Goal: Task Accomplishment & Management: Manage account settings

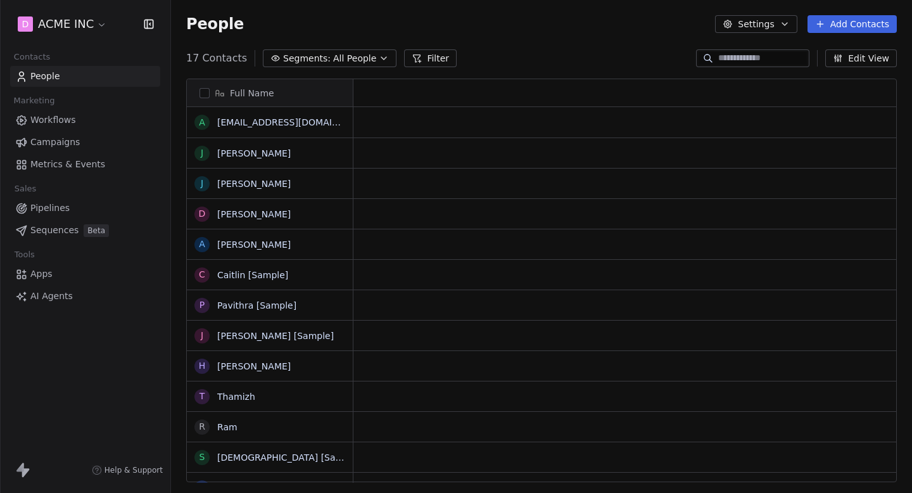
scroll to position [434, 741]
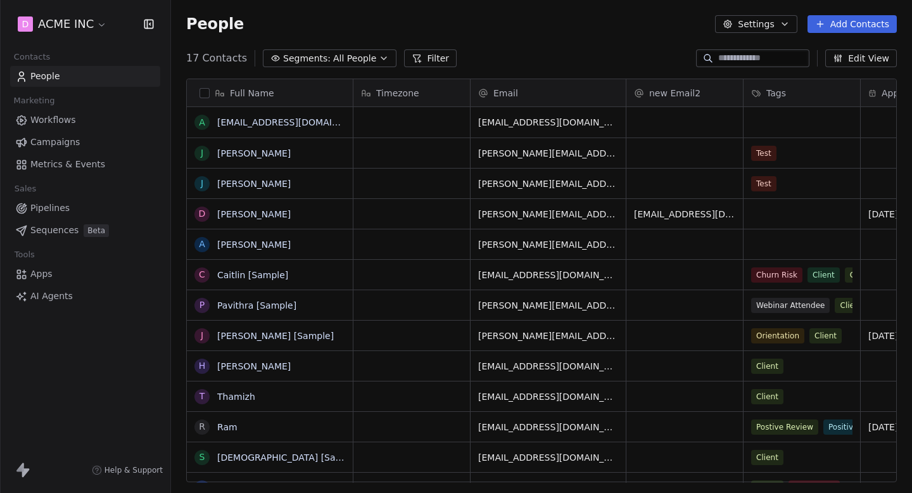
click at [72, 25] on html "D ACME INC Contacts People Marketing Workflows Campaigns Metrics & Events Sales…" at bounding box center [456, 246] width 912 height 493
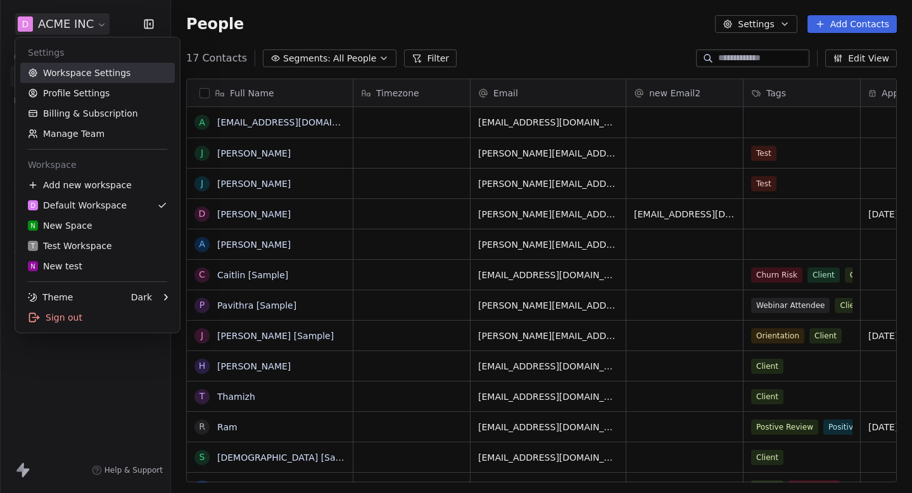
click at [85, 72] on link "Workspace Settings" at bounding box center [97, 73] width 155 height 20
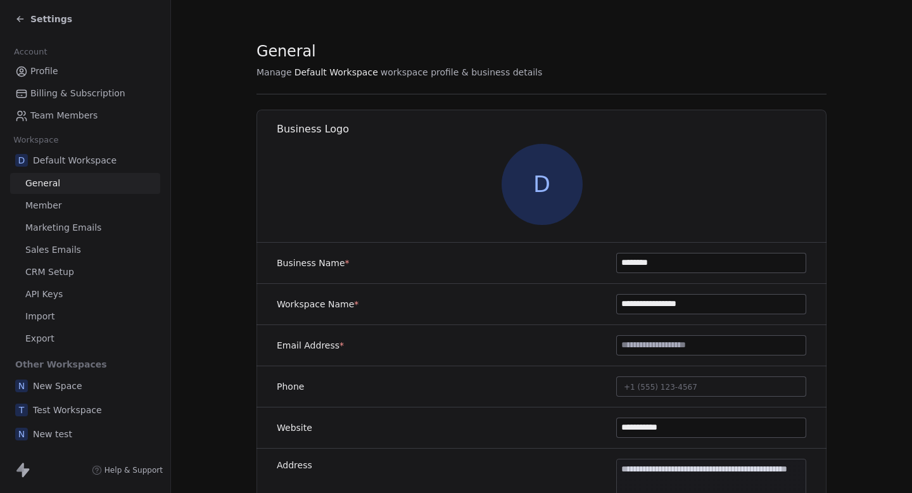
click at [93, 229] on span "Marketing Emails" at bounding box center [63, 227] width 76 height 13
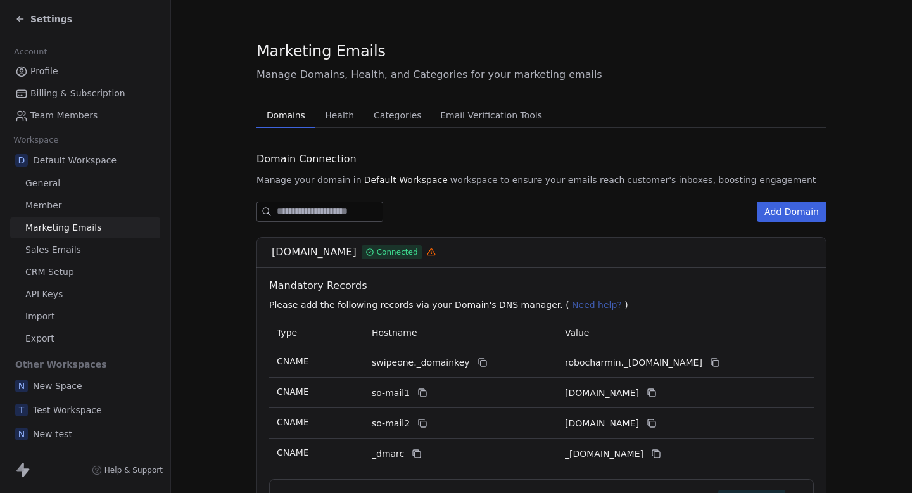
click at [70, 391] on span "New Space" at bounding box center [57, 385] width 49 height 13
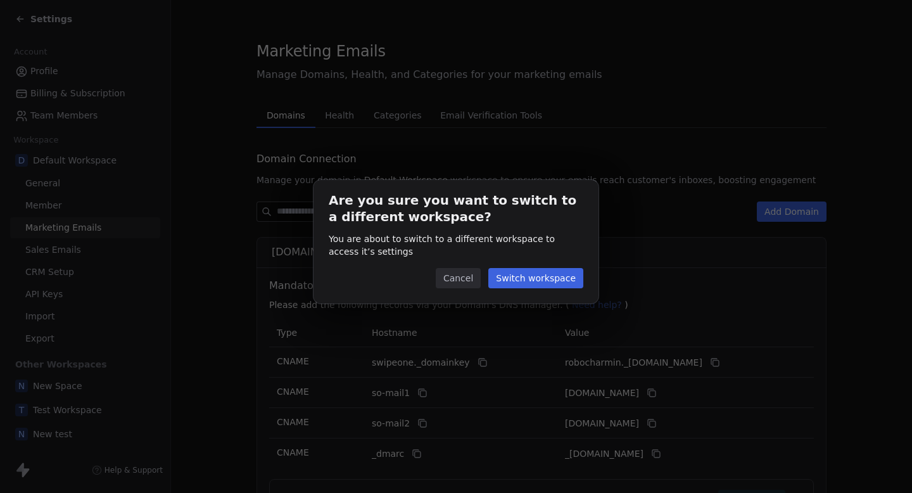
click at [542, 291] on div "Are you sure you want to switch to a different workspace? You are about to swit…" at bounding box center [456, 242] width 285 height 124
click at [546, 282] on button "Switch workspace" at bounding box center [535, 278] width 95 height 20
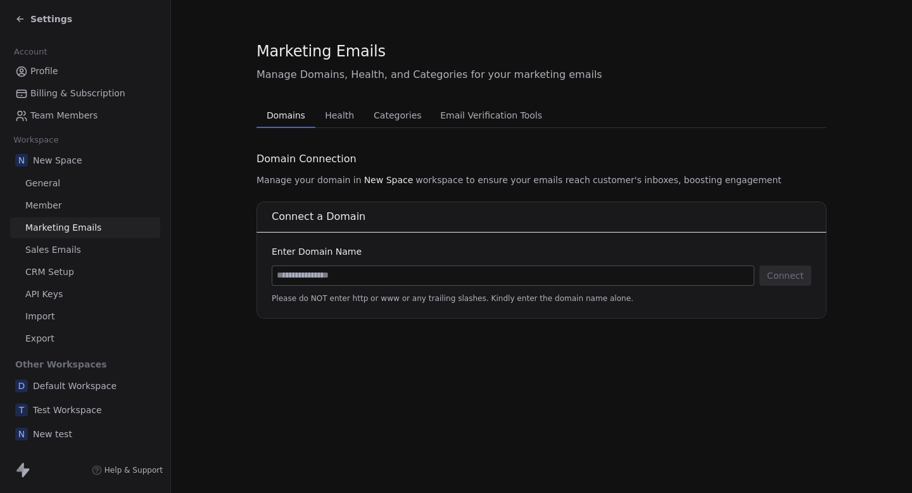
click at [79, 412] on span "Test Workspace" at bounding box center [67, 410] width 69 height 13
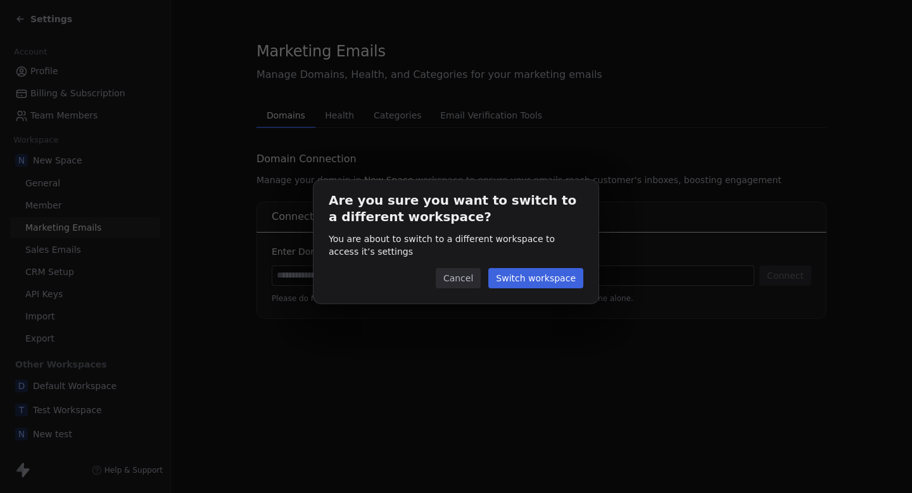
click at [536, 274] on button "Switch workspace" at bounding box center [535, 278] width 95 height 20
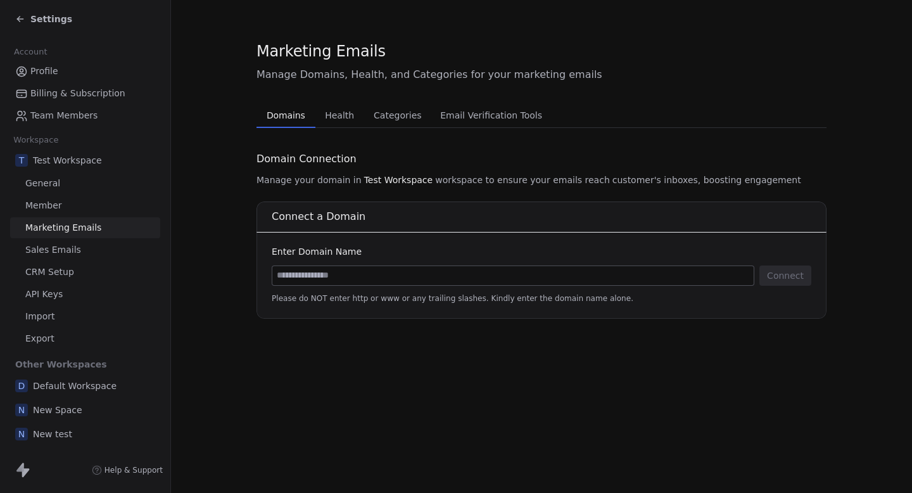
click at [70, 430] on div "N New test" at bounding box center [85, 434] width 150 height 23
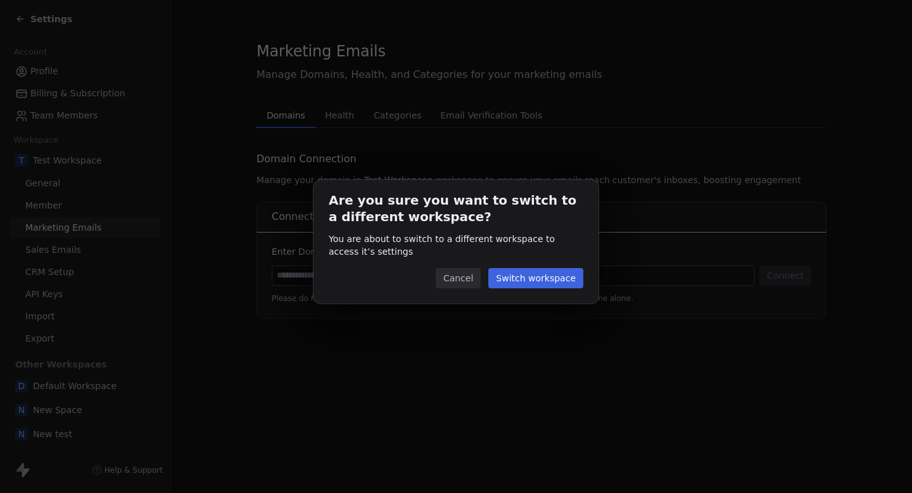
click at [516, 283] on button "Switch workspace" at bounding box center [535, 278] width 95 height 20
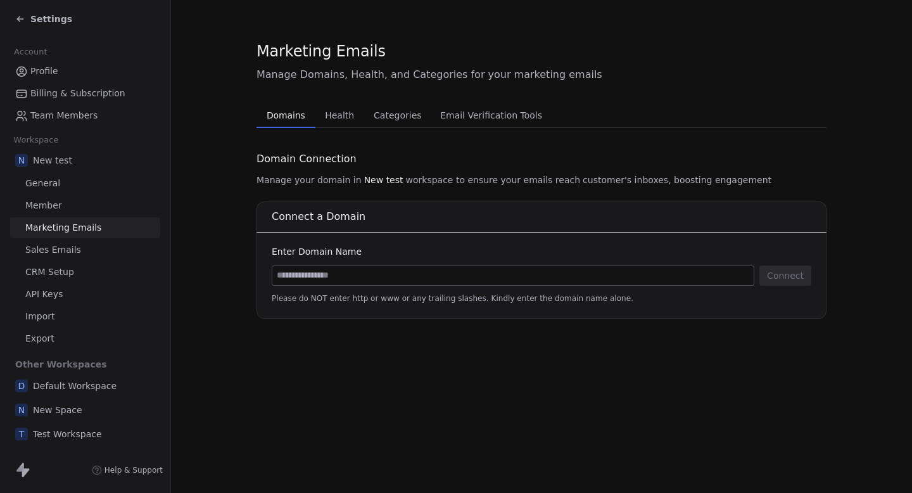
click at [75, 382] on span "Default Workspace" at bounding box center [75, 385] width 84 height 13
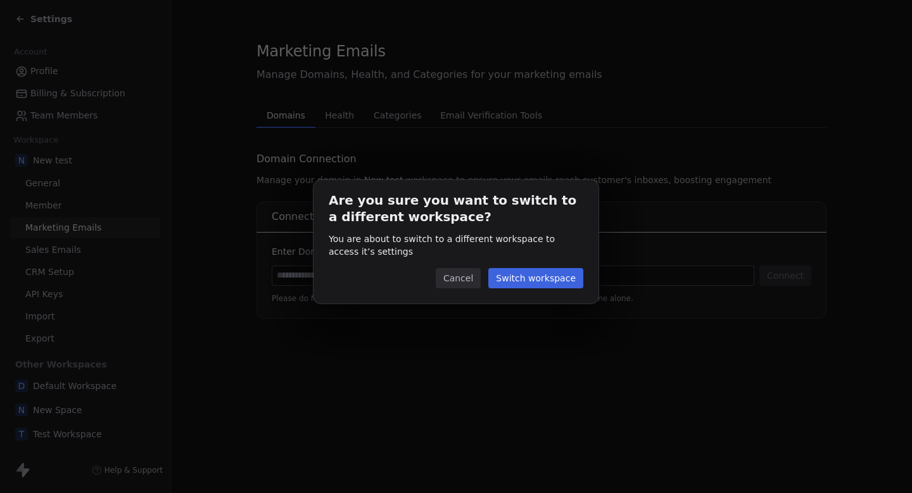
click at [538, 272] on button "Switch workspace" at bounding box center [535, 278] width 95 height 20
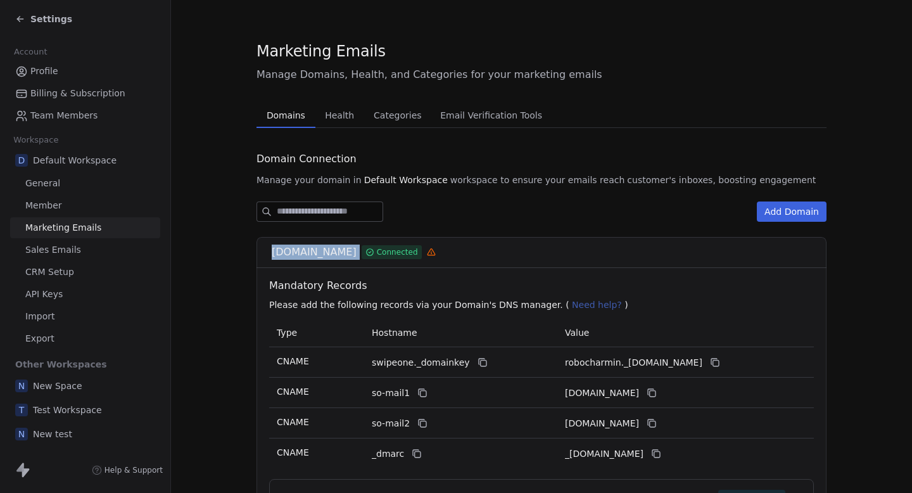
drag, startPoint x: 269, startPoint y: 254, endPoint x: 341, endPoint y: 255, distance: 72.2
click at [341, 255] on div "[DOMAIN_NAME] Connected" at bounding box center [542, 252] width 570 height 31
copy div "[DOMAIN_NAME]"
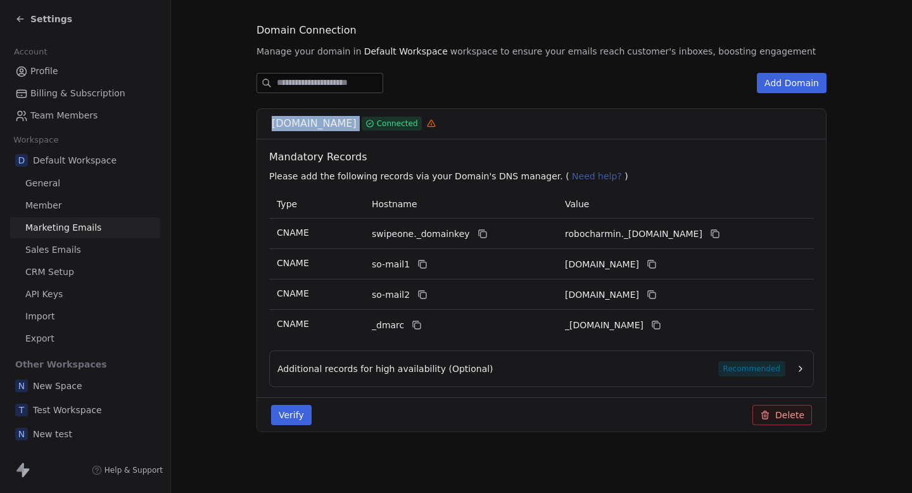
click at [793, 421] on button "Delete" at bounding box center [783, 415] width 60 height 20
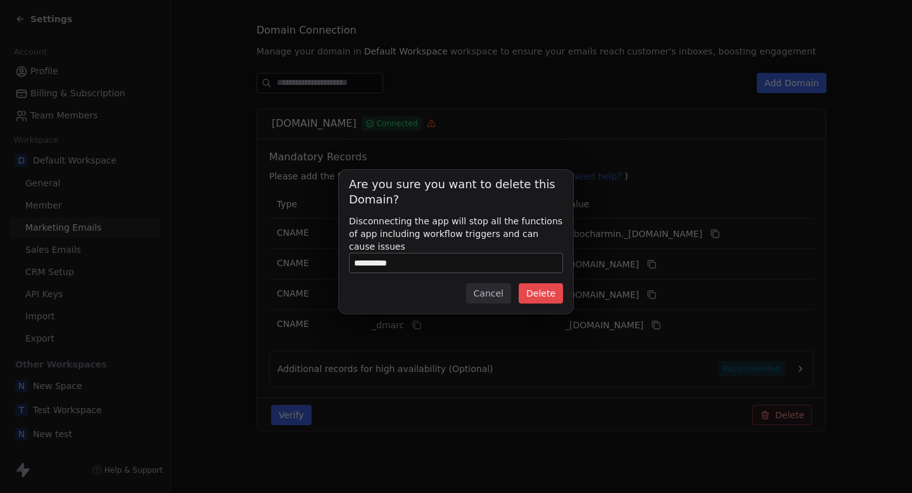
type input "**********"
click at [545, 295] on button "Delete" at bounding box center [541, 293] width 44 height 20
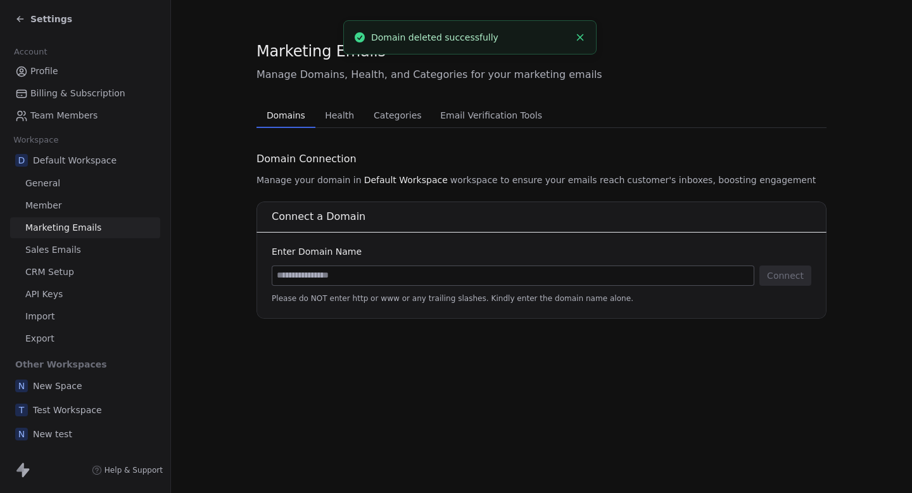
scroll to position [0, 0]
click at [432, 281] on input at bounding box center [512, 275] width 481 height 19
paste input "**********"
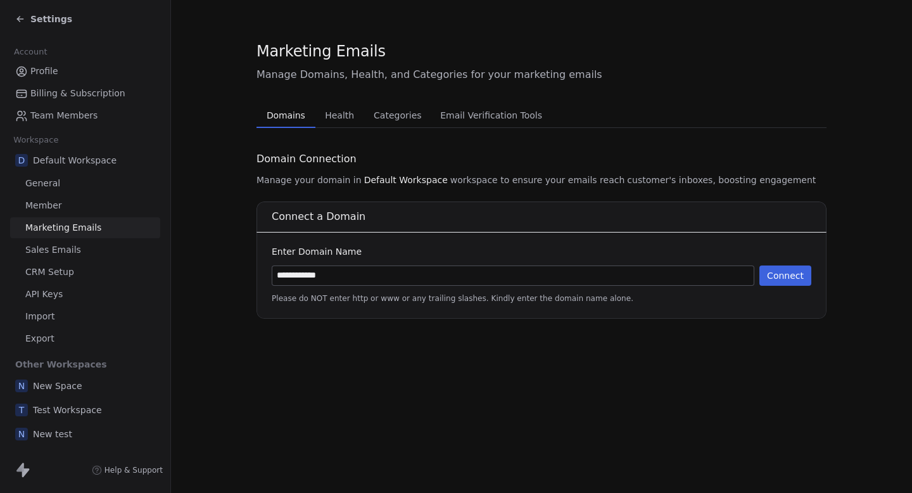
type input "**********"
click at [791, 269] on button "Connect" at bounding box center [786, 275] width 52 height 20
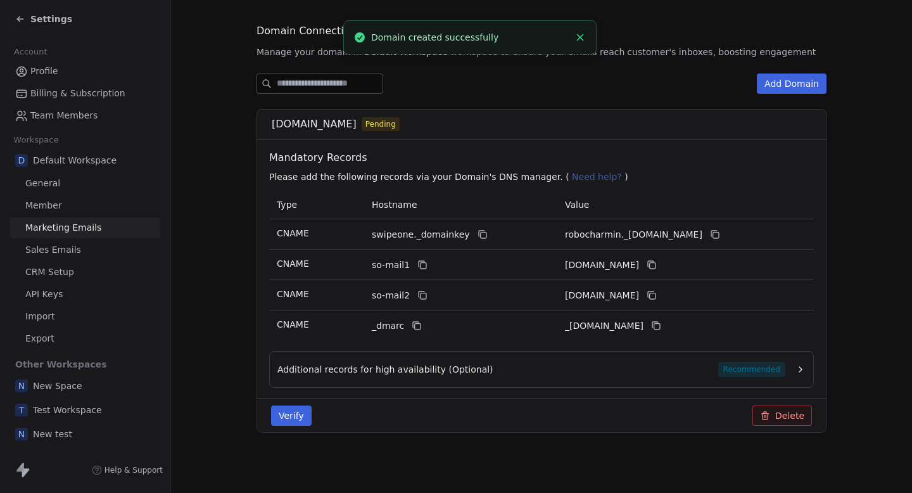
scroll to position [129, 0]
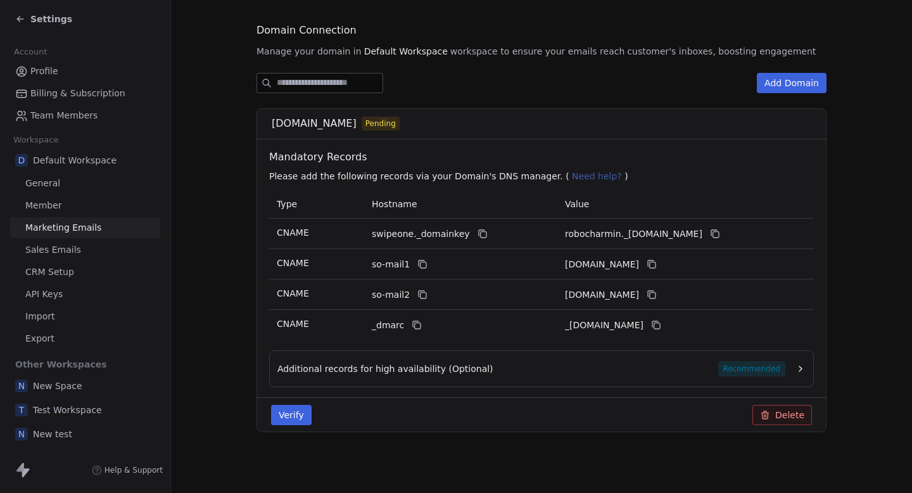
click at [290, 413] on button "Verify" at bounding box center [291, 415] width 41 height 20
click at [300, 416] on button "Verify" at bounding box center [291, 415] width 41 height 20
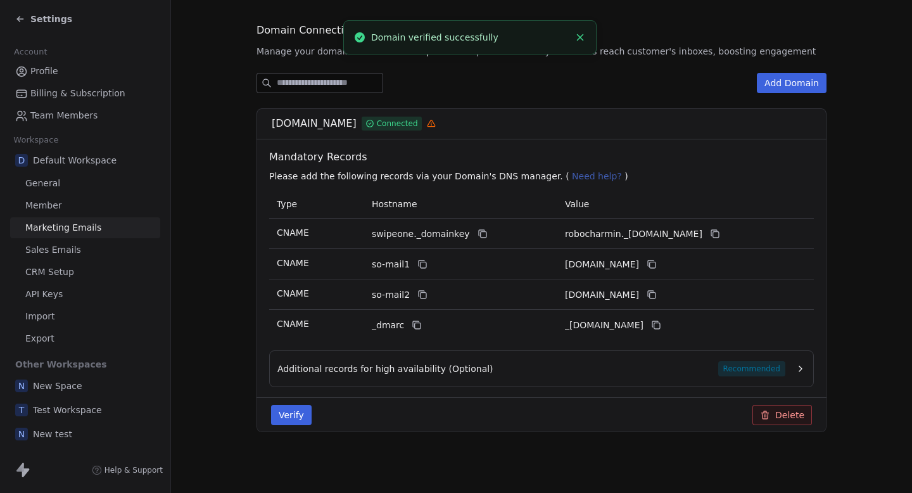
click at [25, 22] on div "Settings" at bounding box center [43, 19] width 57 height 13
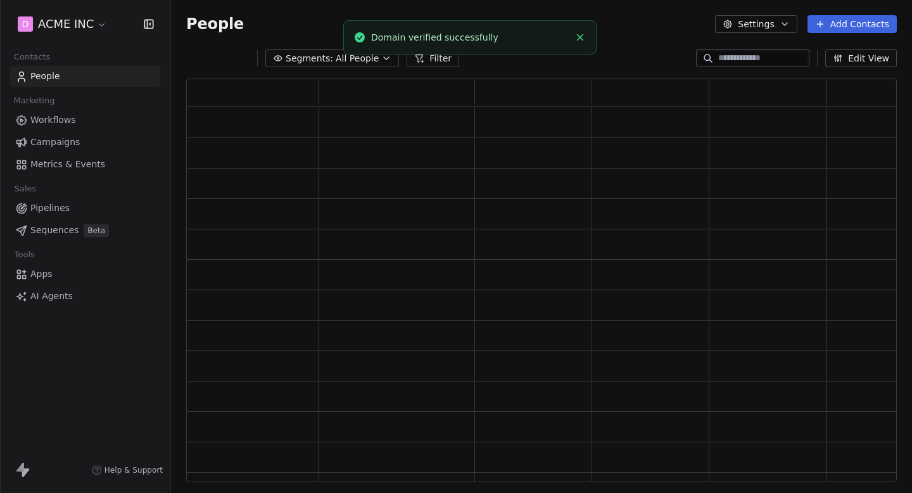
scroll to position [404, 711]
